Goal: Communication & Community: Answer question/provide support

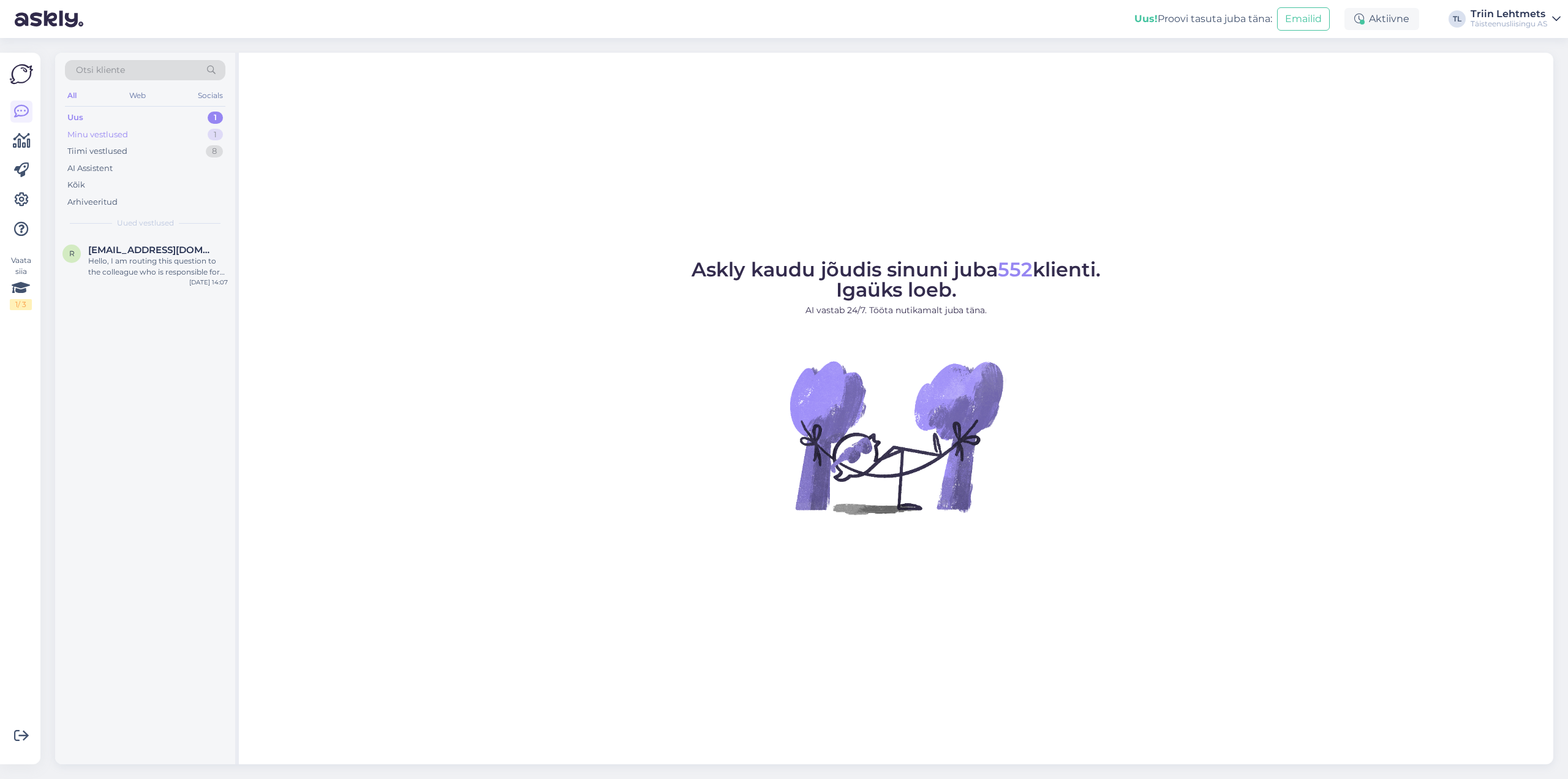
click at [119, 129] on div "Minu vestlused" at bounding box center [97, 135] width 60 height 12
click at [134, 263] on div "Tere, kohe vaatame üle." at bounding box center [158, 261] width 140 height 11
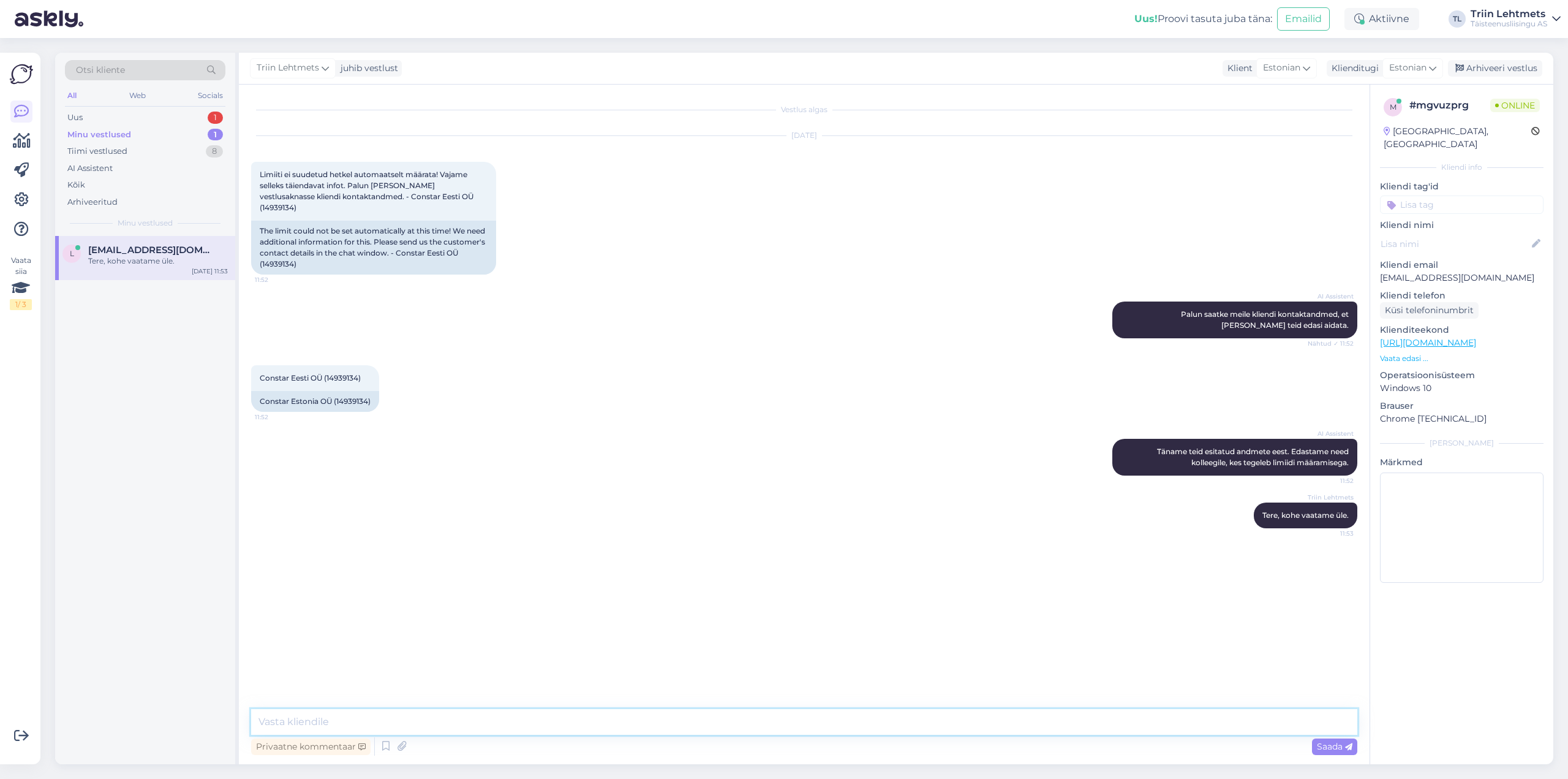
click at [887, 723] on textarea at bounding box center [804, 722] width 1106 height 26
drag, startPoint x: 297, startPoint y: 723, endPoint x: 260, endPoint y: 722, distance: 37.0
click at [260, 722] on textarea "Kliendil on maksuameti ees kehtivad võlgnevused hetkel." at bounding box center [804, 722] width 1106 height 26
type textarea "Ettevõttel on maksuameti ees kehtivad võlgnevused hetkel."
click at [613, 722] on textarea "Ettevõttel on maksuameti ees kehtivad võlgnevused hetkel." at bounding box center [804, 722] width 1106 height 26
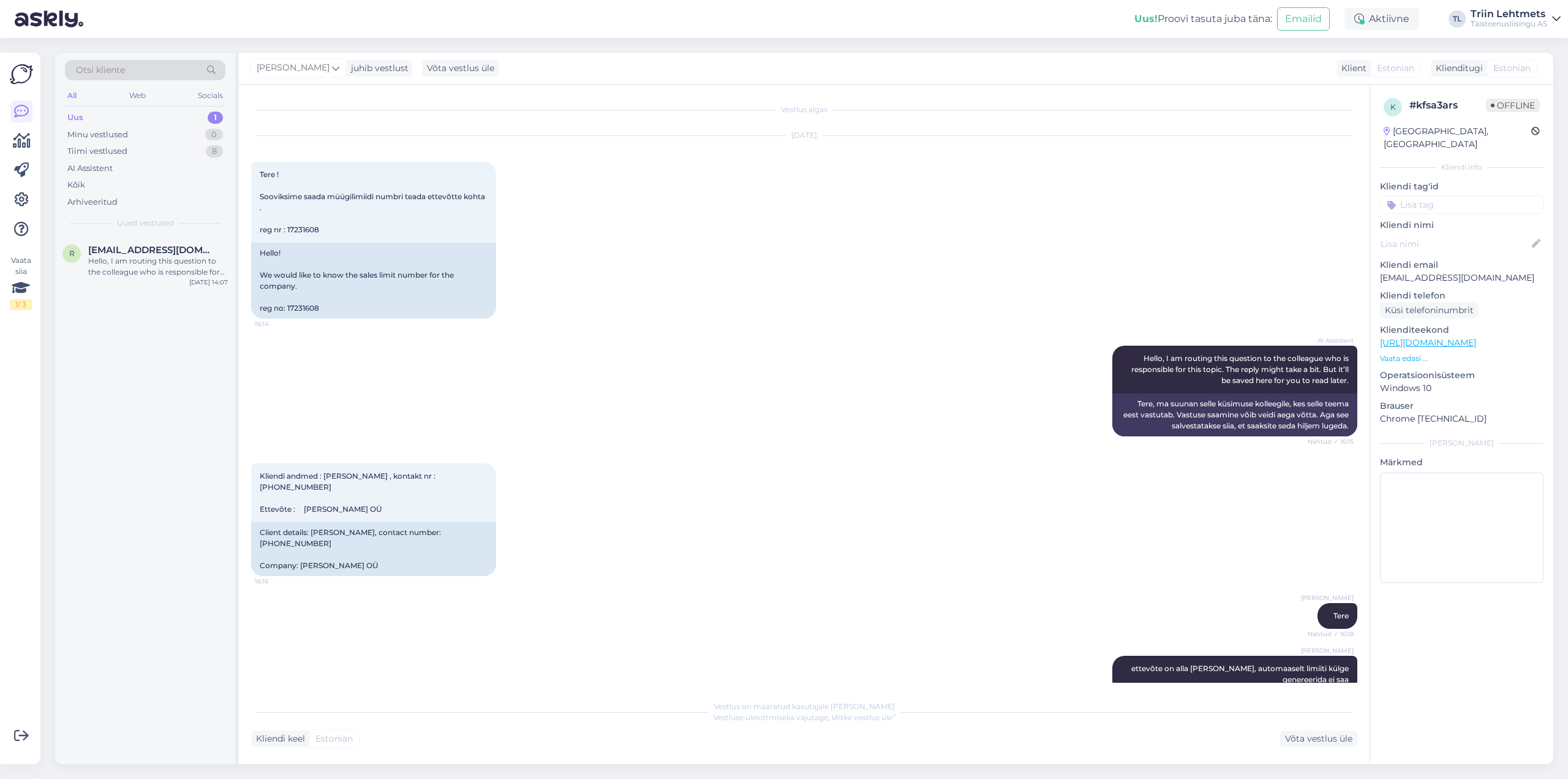
scroll to position [234, 0]
